Goal: Task Accomplishment & Management: Manage account settings

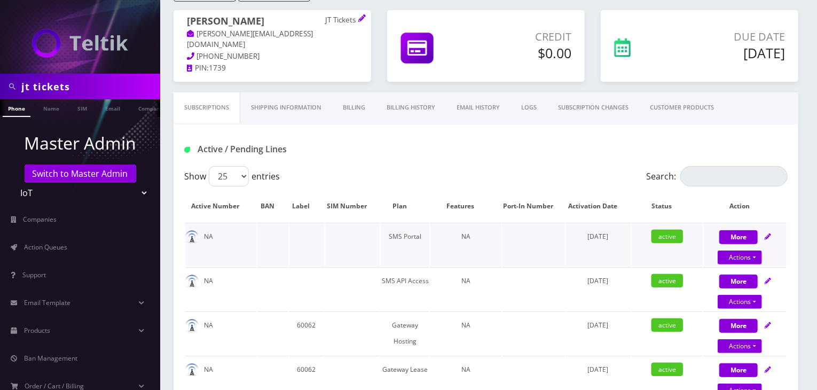
scroll to position [178, 0]
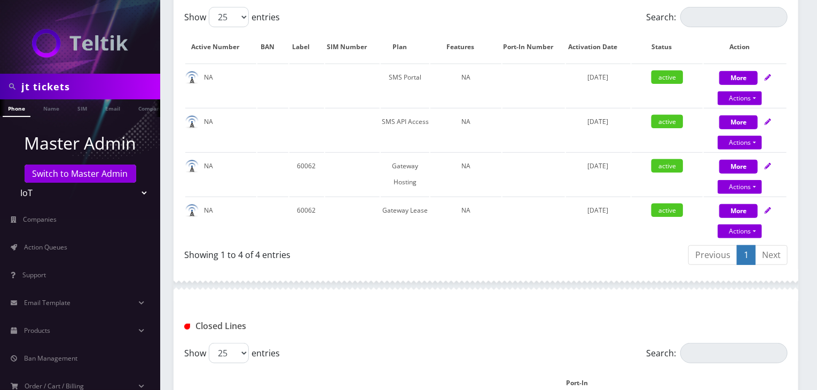
scroll to position [267, 0]
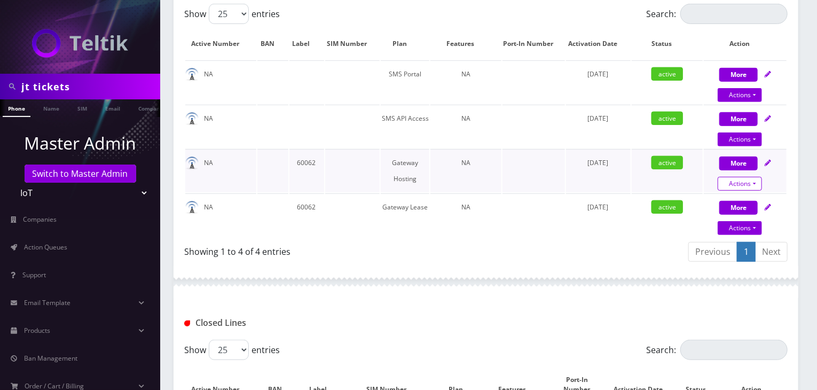
click at [727, 180] on link "Actions" at bounding box center [740, 184] width 44 height 14
select select "67"
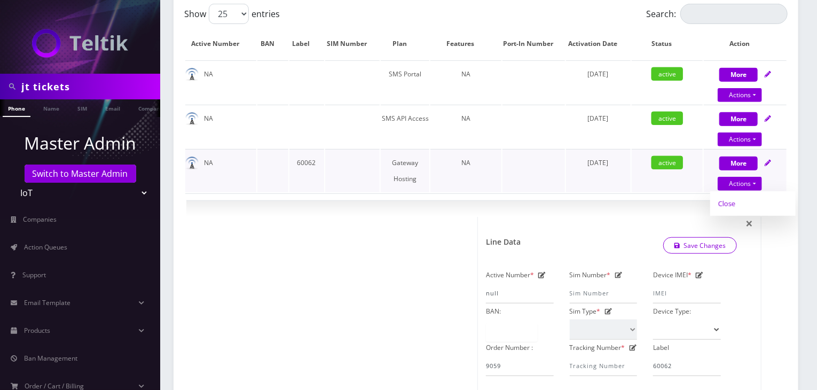
click at [722, 201] on link "Close" at bounding box center [752, 203] width 85 height 16
type input "10/08/2025"
select select "67"
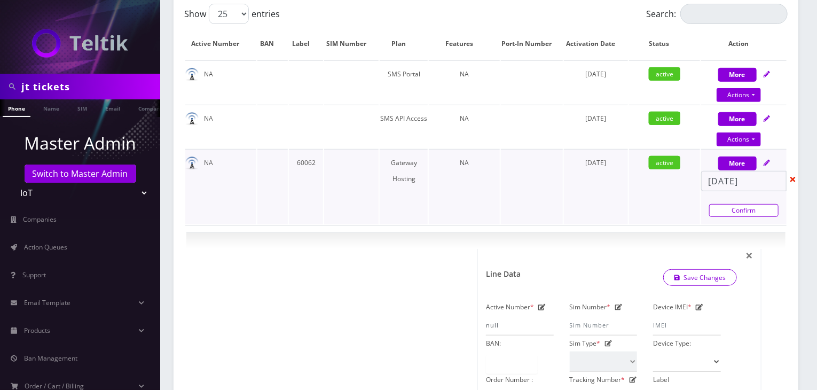
click at [735, 211] on link "Confirm" at bounding box center [743, 210] width 69 height 13
select select "67"
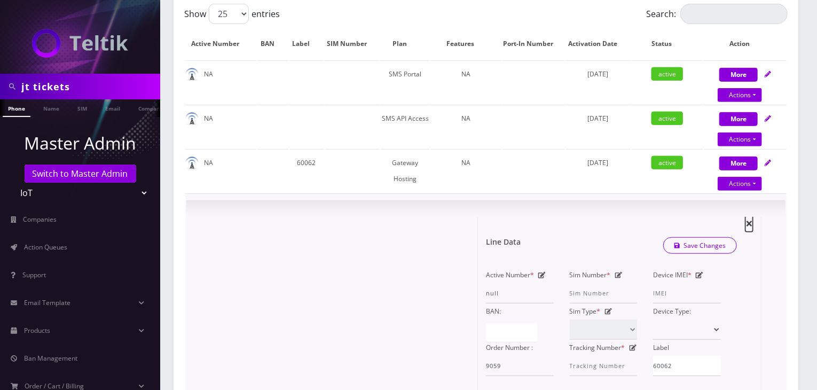
click at [748, 221] on span "×" at bounding box center [748, 223] width 7 height 18
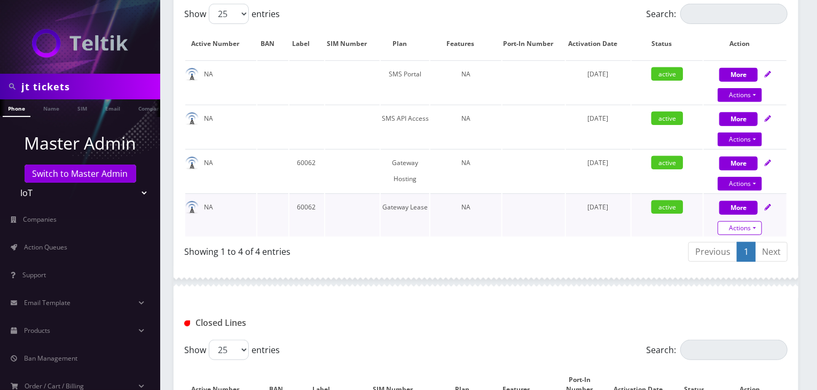
click at [741, 226] on link "Actions" at bounding box center [740, 228] width 44 height 14
select select "158"
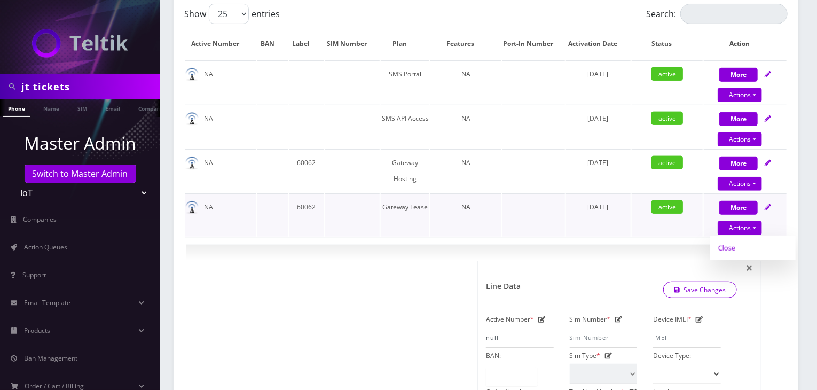
click at [730, 246] on link "Close" at bounding box center [752, 248] width 85 height 16
type input "10/08/2025"
select select "158"
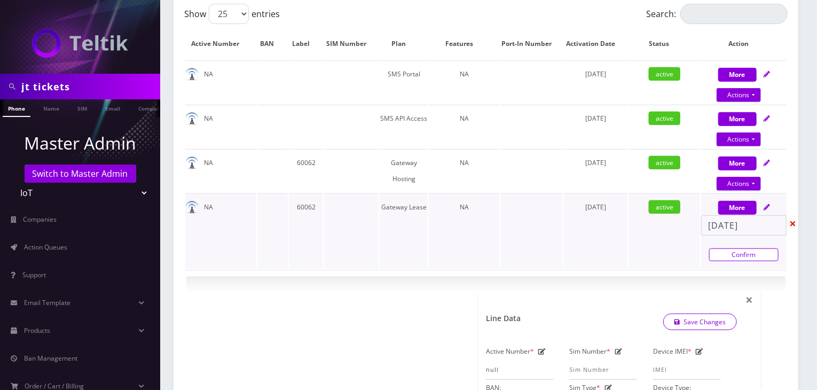
click at [743, 248] on link "Confirm" at bounding box center [743, 254] width 69 height 13
select select "158"
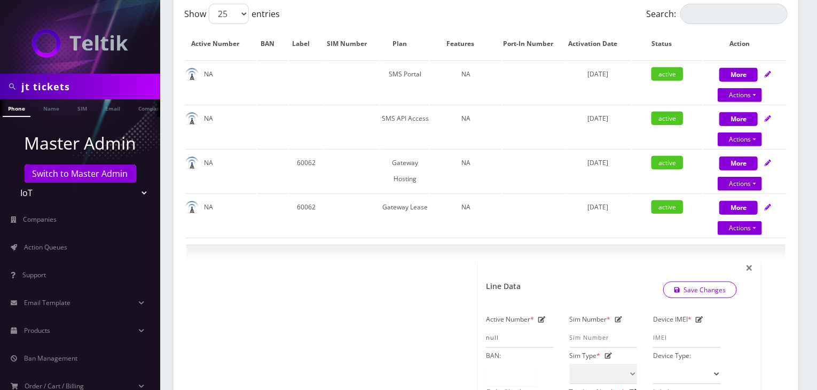
scroll to position [0, 5]
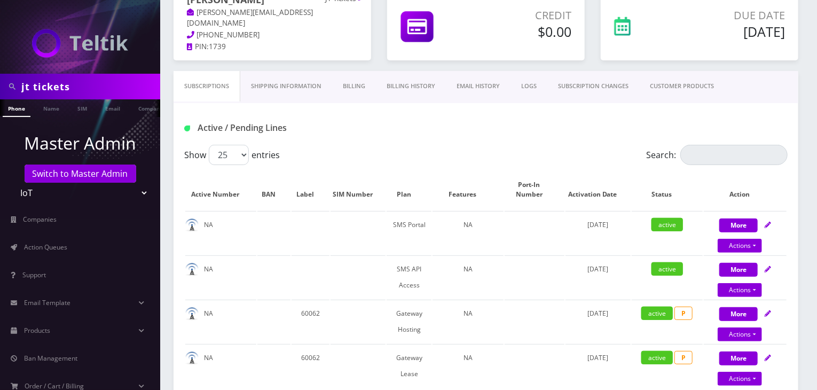
scroll to position [146, 0]
